Goal: Check status: Check status

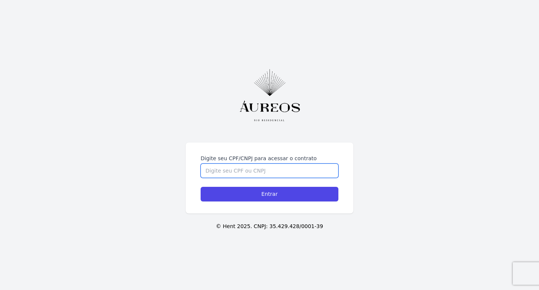
click at [262, 170] on input "Digite seu CPF/CNPJ para acessar o contrato" at bounding box center [270, 170] width 138 height 14
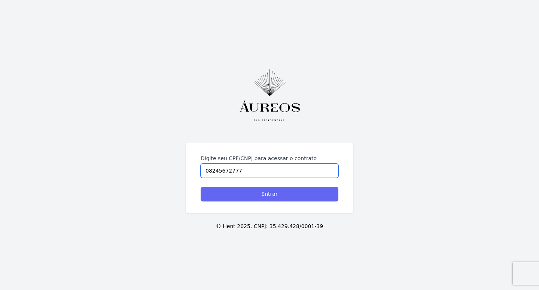
type input "08245672777"
click at [257, 189] on input "Entrar" at bounding box center [270, 194] width 138 height 15
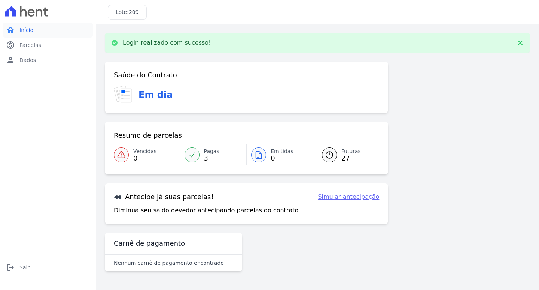
click at [25, 31] on span "Início" at bounding box center [26, 29] width 14 height 7
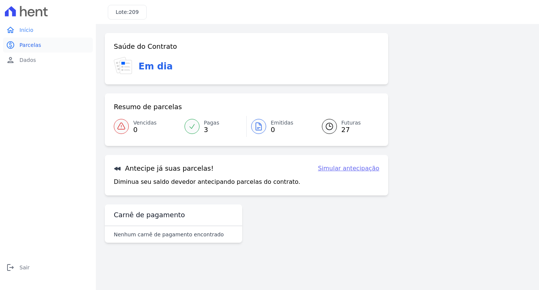
click at [27, 45] on span "Parcelas" at bounding box center [30, 44] width 22 height 7
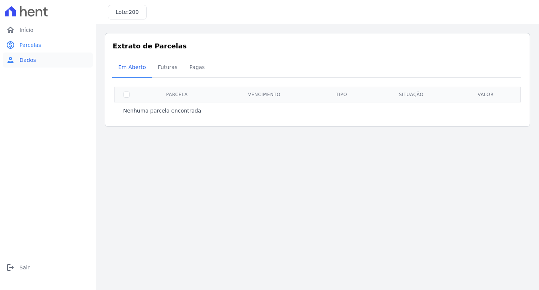
click at [21, 60] on span "Dados" at bounding box center [27, 59] width 16 height 7
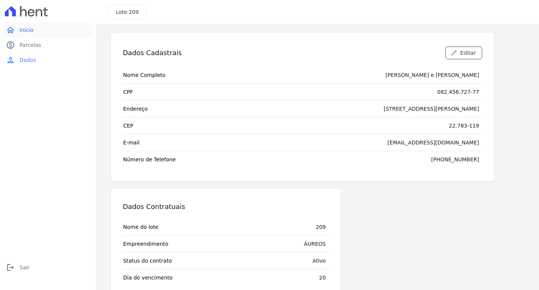
click at [27, 28] on span "Início" at bounding box center [26, 29] width 14 height 7
